Goal: Obtain resource: Obtain resource

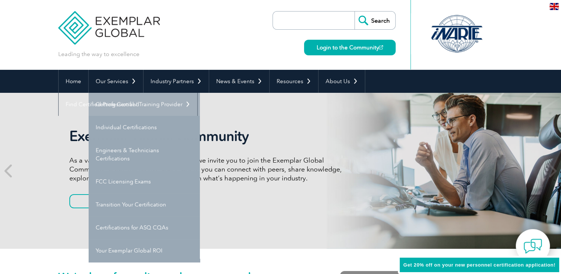
click at [120, 101] on link "Getting Certified" at bounding box center [144, 104] width 111 height 23
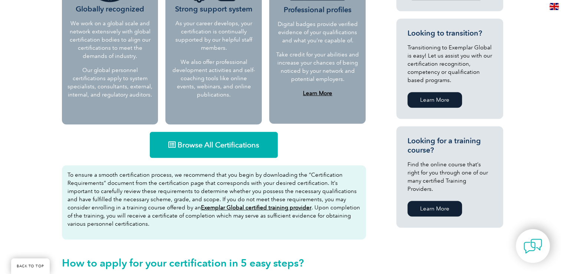
scroll to position [387, 0]
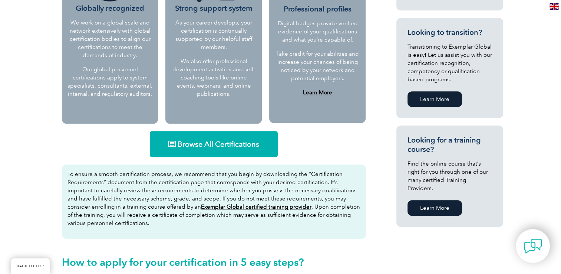
click at [235, 142] on span "Browse All Certifications" at bounding box center [219, 143] width 82 height 7
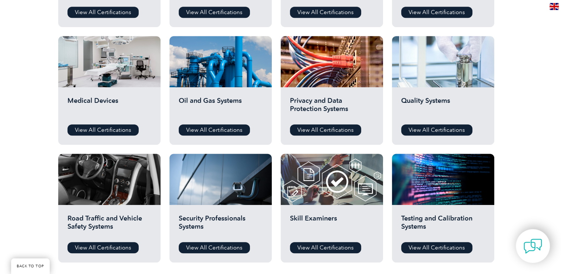
scroll to position [482, 0]
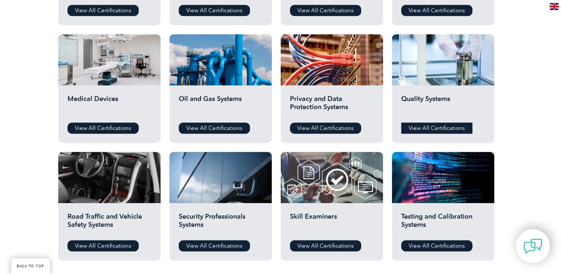
click at [434, 129] on link "View All Certifications" at bounding box center [436, 127] width 71 height 11
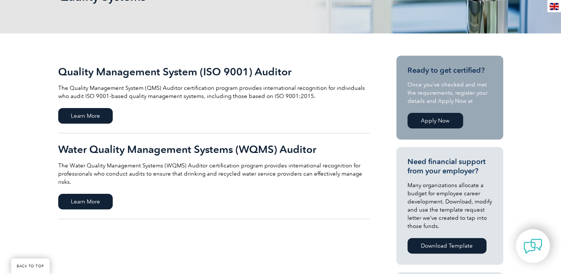
scroll to position [133, 0]
click at [106, 115] on span "Learn More" at bounding box center [85, 115] width 54 height 16
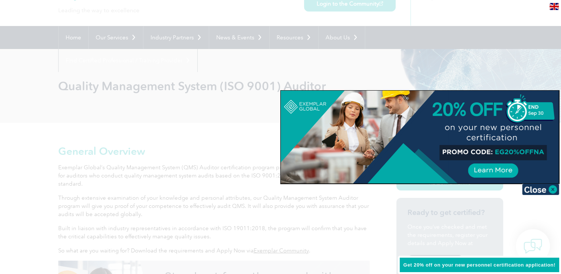
scroll to position [47, 0]
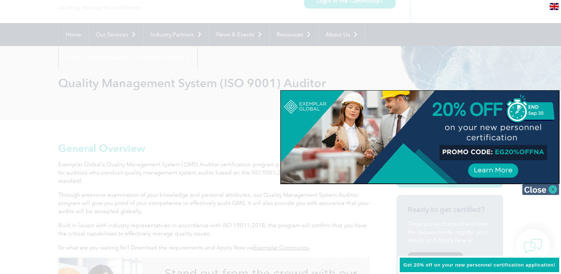
click at [550, 188] on img at bounding box center [540, 188] width 37 height 11
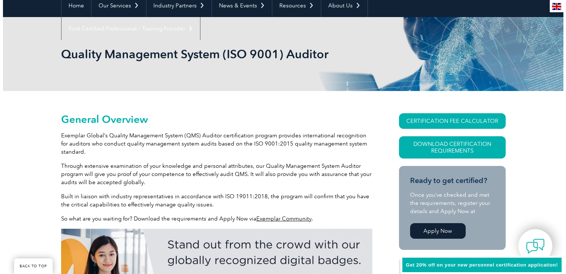
scroll to position [76, 0]
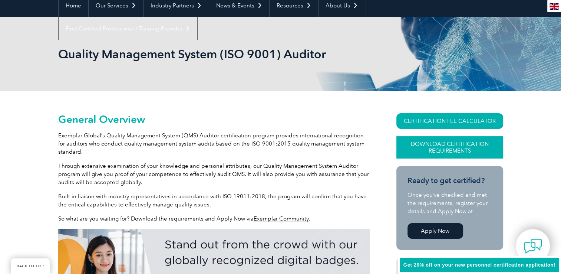
click at [443, 149] on link "Download Certification Requirements" at bounding box center [449, 147] width 107 height 22
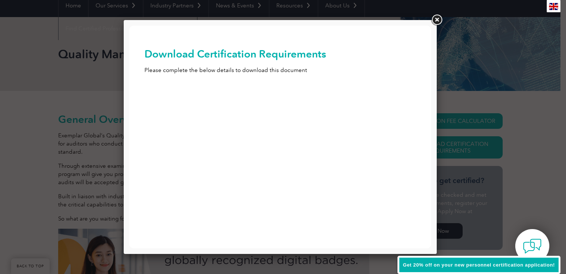
scroll to position [0, 0]
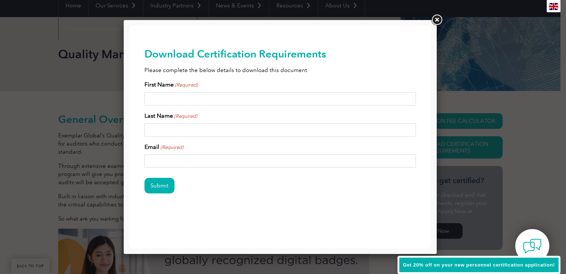
click at [178, 96] on input "First Name (Required)" at bounding box center [281, 98] width 272 height 13
type input "K"
type input "Lauren"
click at [150, 128] on input "Last Name (Required)" at bounding box center [281, 129] width 272 height 13
type input "Beard"
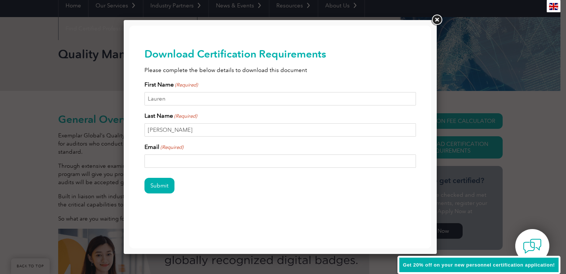
click at [151, 163] on input "Email (Required)" at bounding box center [281, 160] width 272 height 13
type input "lbeard@rockheadconsulting.com"
click at [160, 185] on input "Submit" at bounding box center [160, 186] width 30 height 16
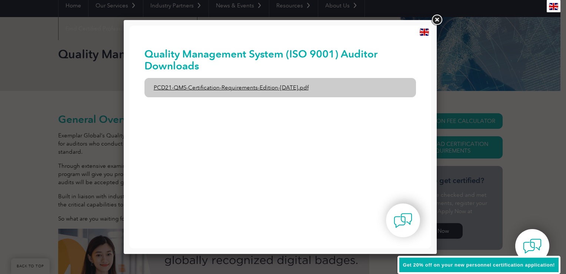
click at [284, 87] on link "PCD21-QMS-Certification-Requirements-Edition-2-April-2022.pdf" at bounding box center [281, 87] width 272 height 19
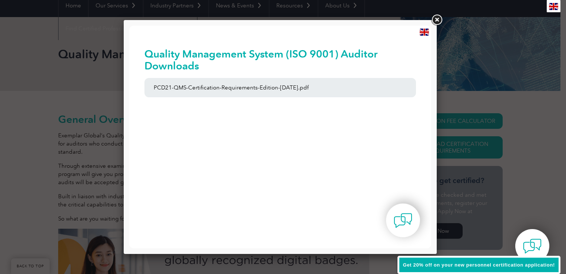
click at [436, 18] on link at bounding box center [436, 19] width 13 height 13
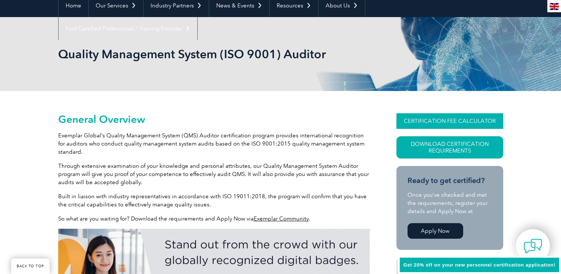
click at [440, 120] on link "CERTIFICATION FEE CALCULATOR" at bounding box center [449, 121] width 107 height 16
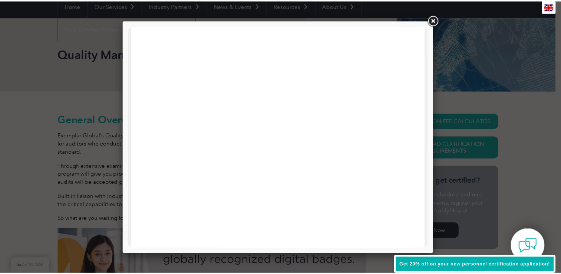
scroll to position [162, 0]
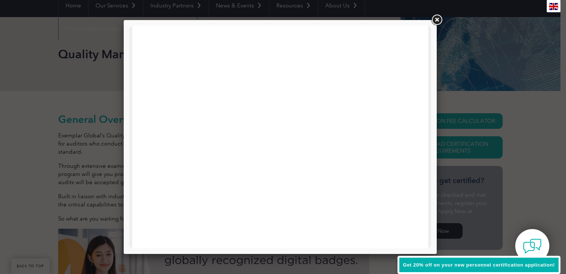
click at [437, 14] on link at bounding box center [436, 19] width 13 height 13
